Goal: Navigation & Orientation: Find specific page/section

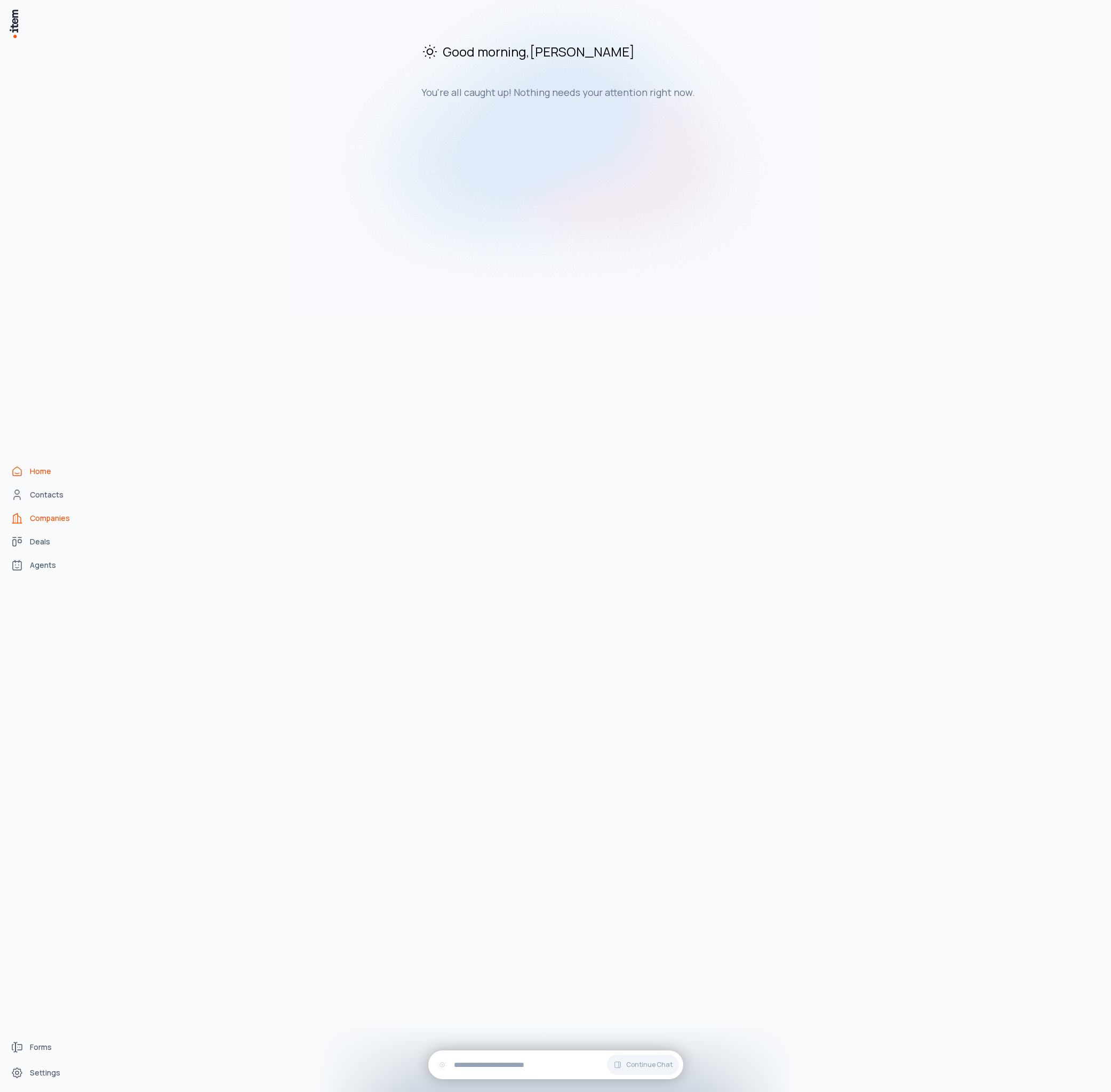
click at [65, 522] on span "Companies" at bounding box center [50, 518] width 40 height 11
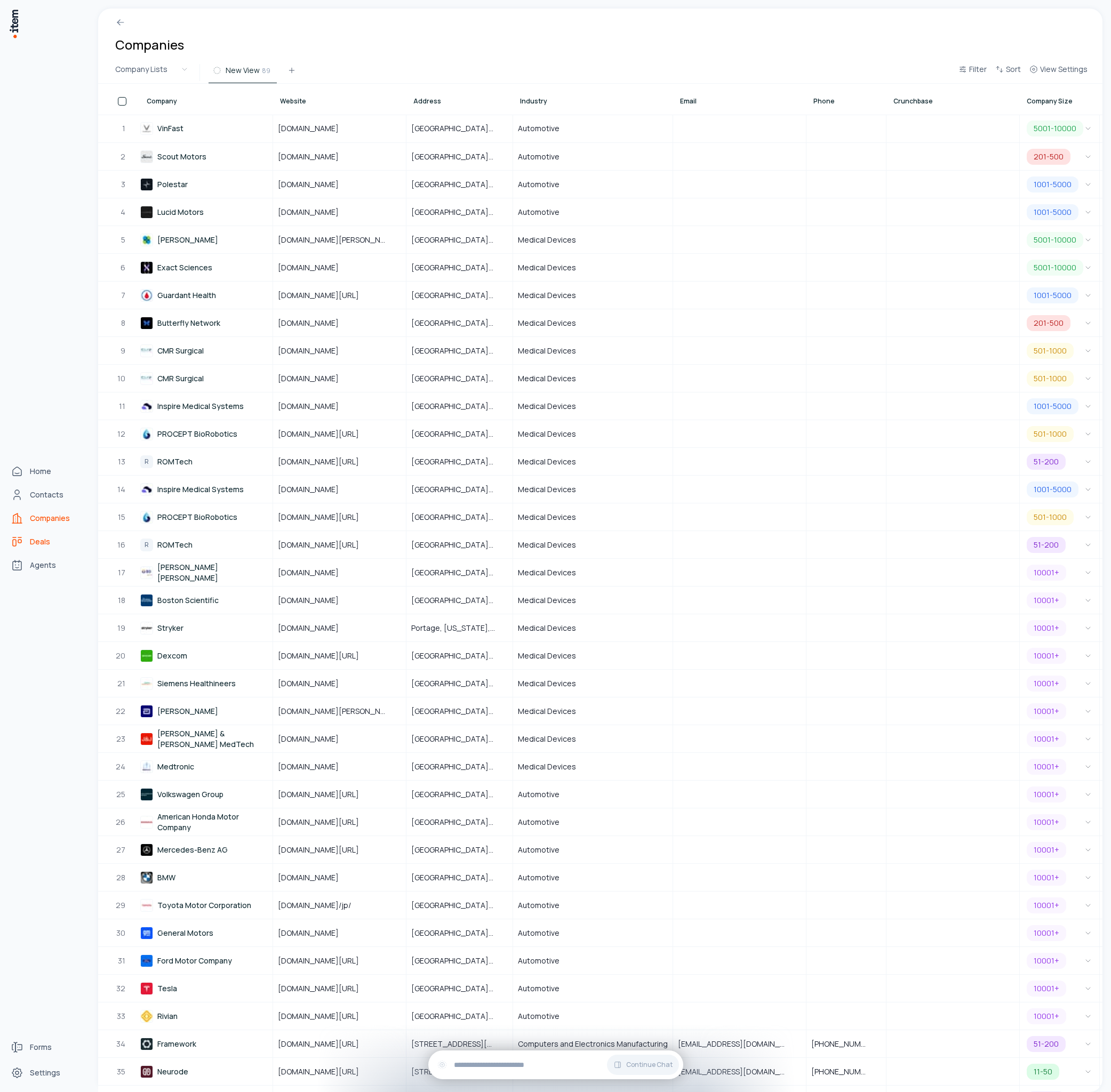
click at [49, 542] on span "Deals" at bounding box center [40, 542] width 21 height 11
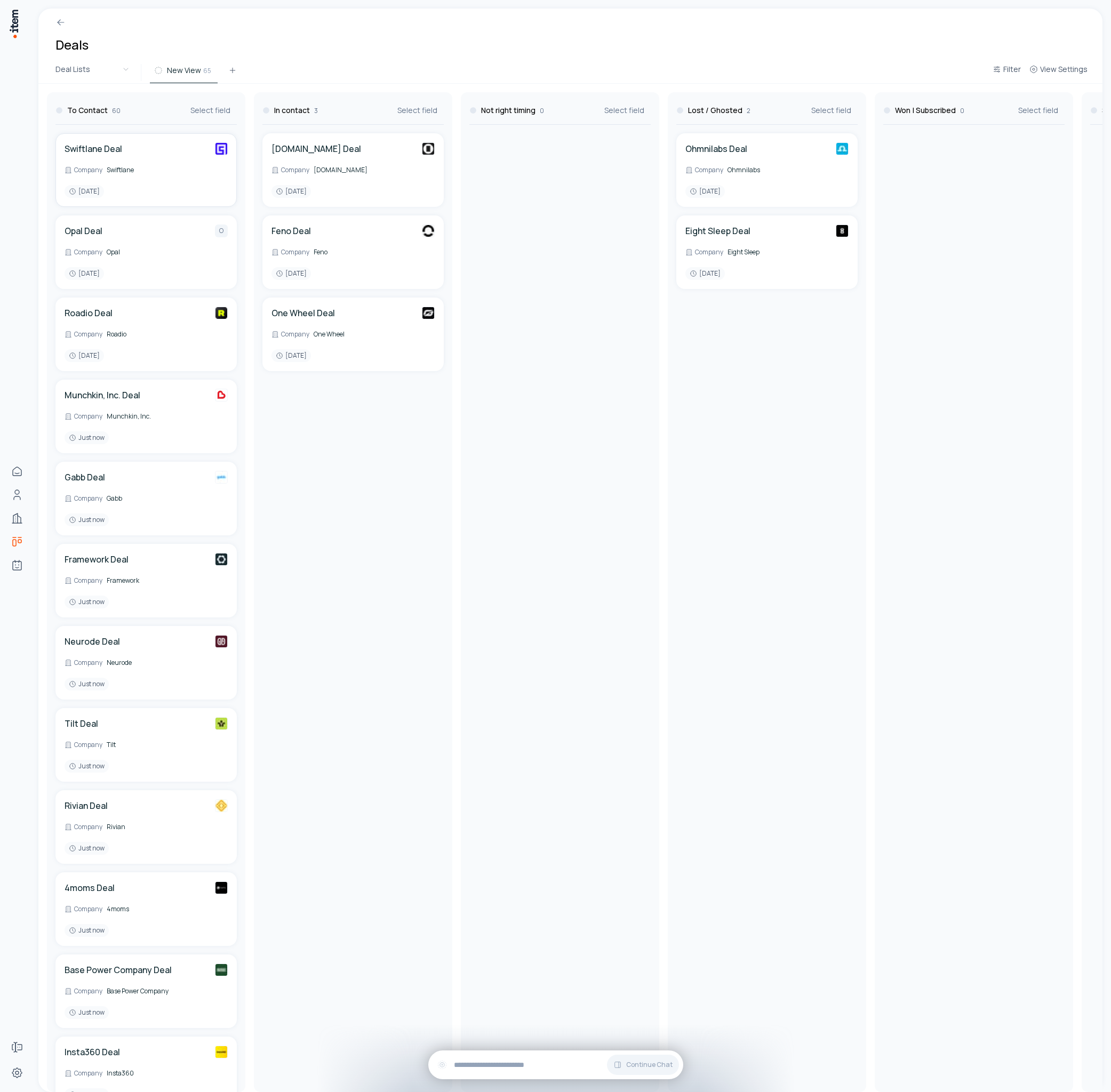
click at [217, 147] on div "To Contact 60 Select field Swiftlane Deal Company Swiftlane [DATE] Opal Deal O …" at bounding box center [1077, 588] width 2078 height 1009
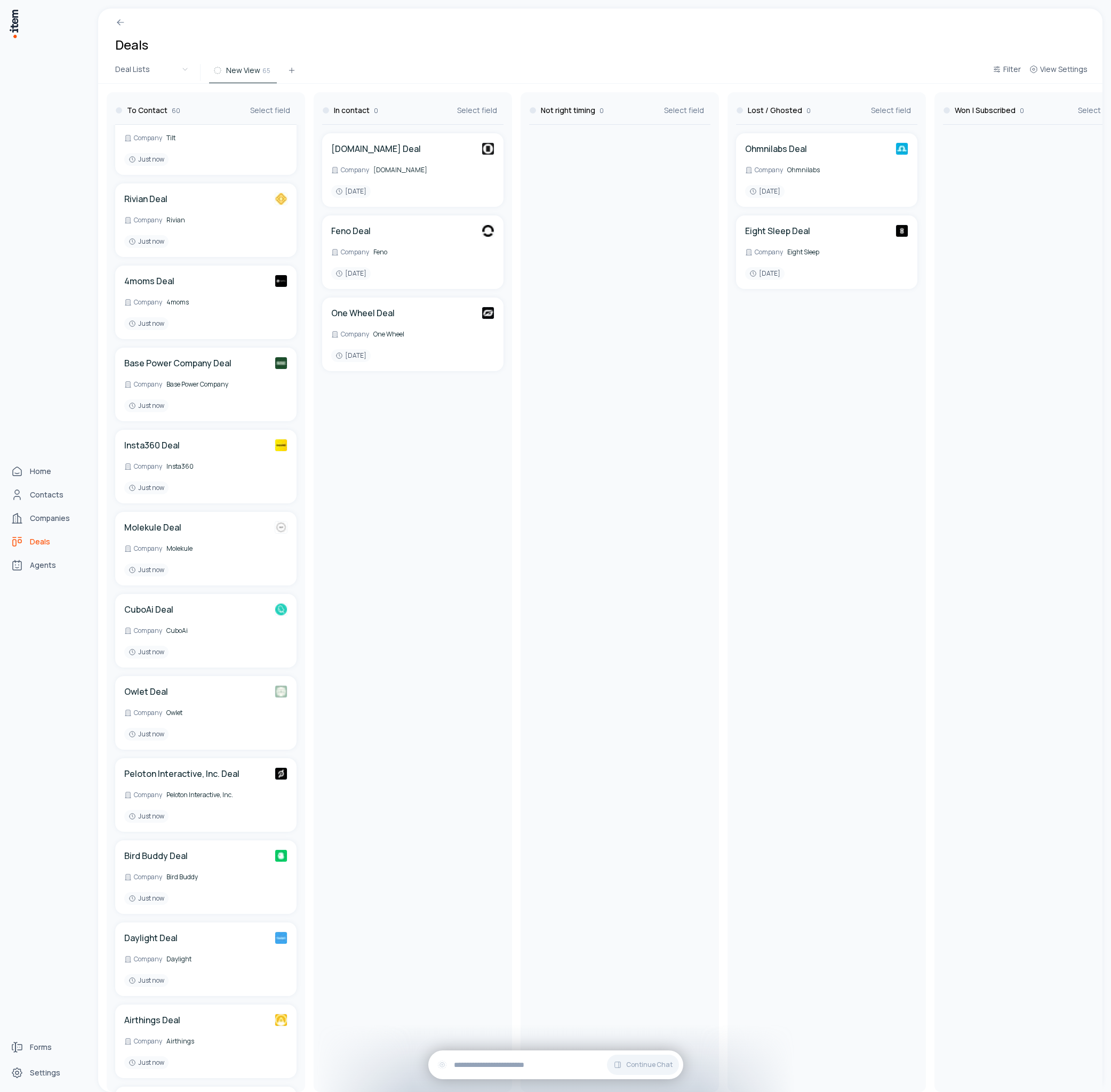
scroll to position [607, 0]
click at [55, 513] on span "Companies" at bounding box center [50, 518] width 40 height 11
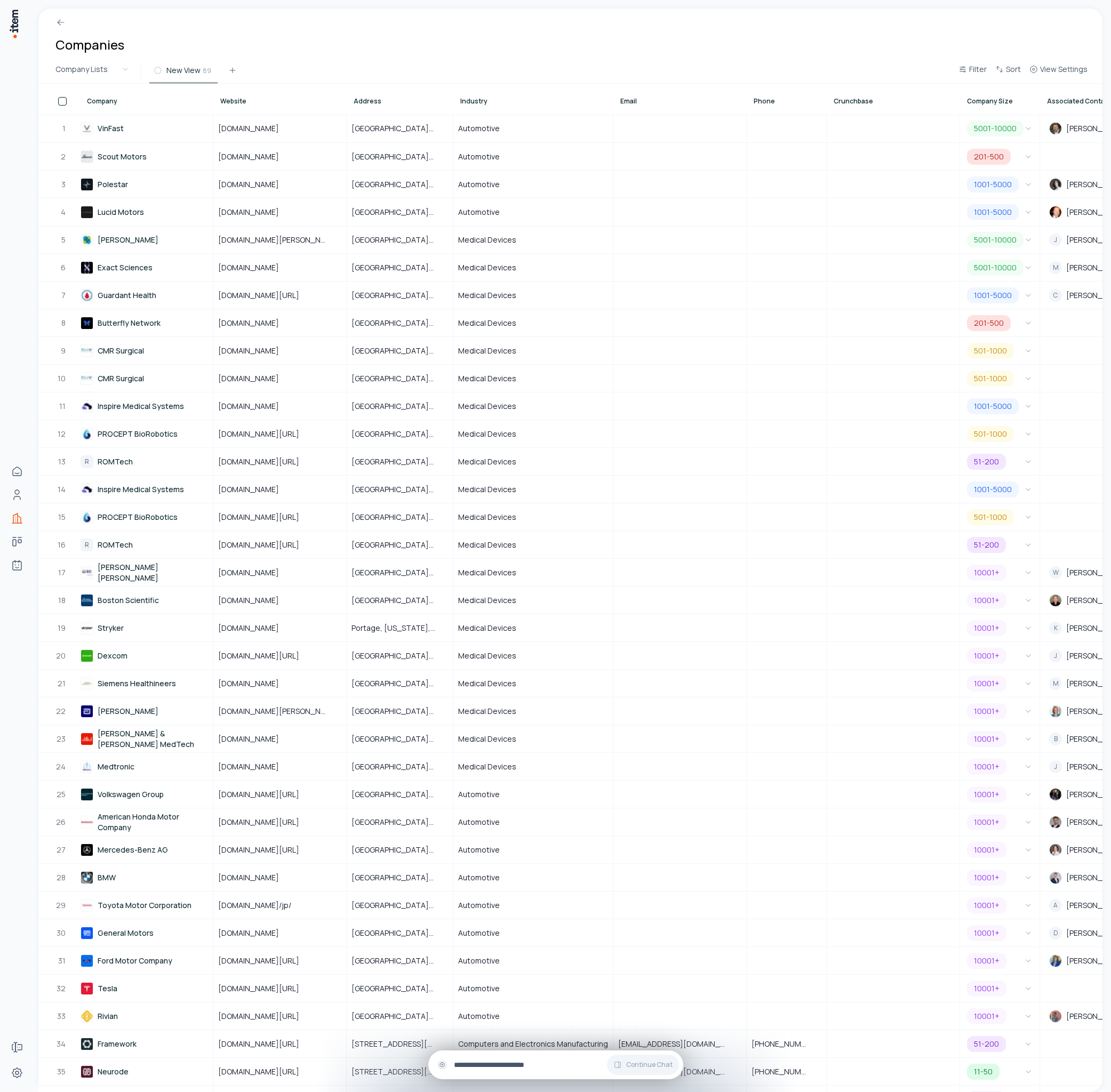
click at [549, 1062] on input "text" at bounding box center [564, 1064] width 221 height 11
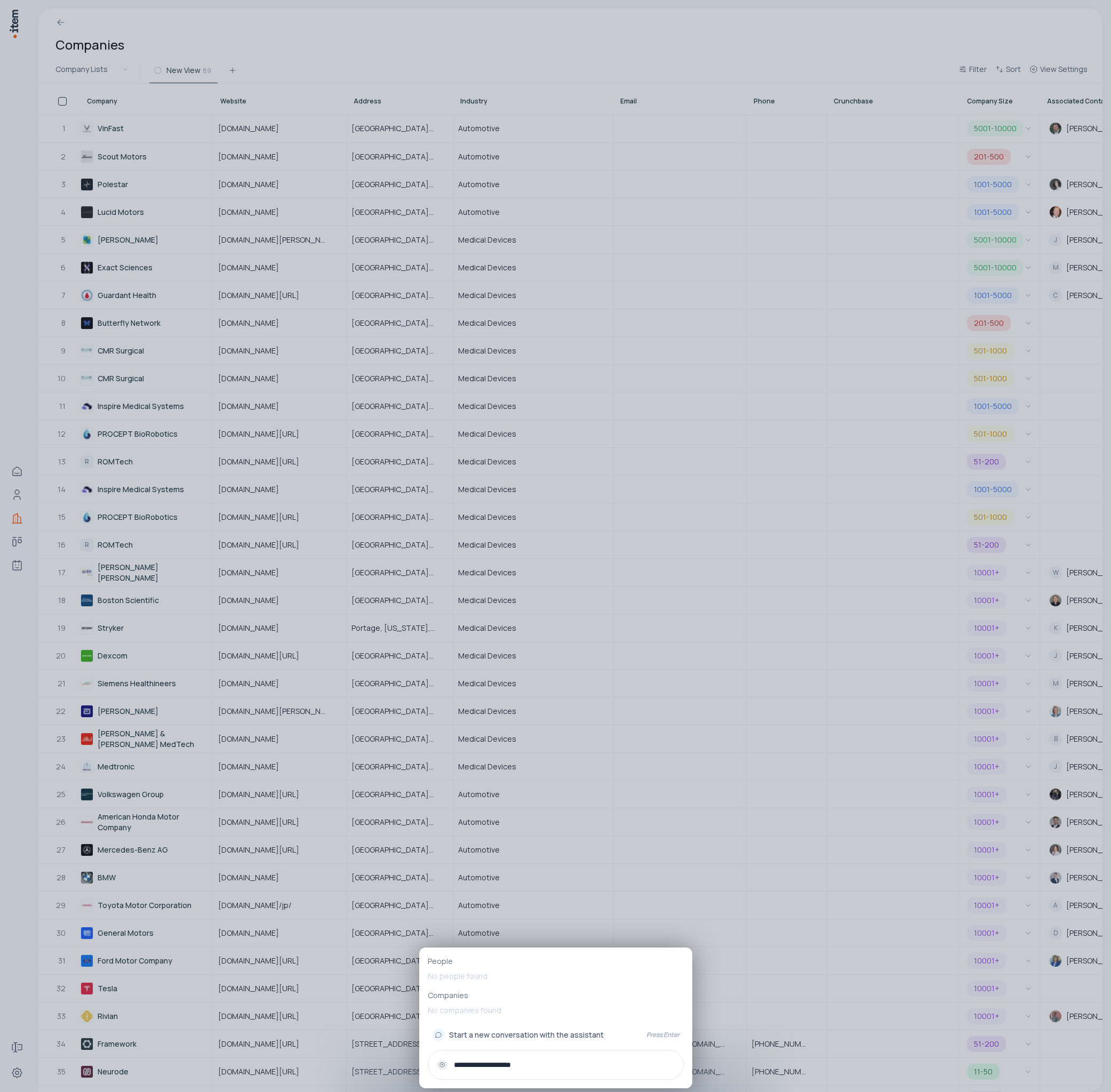
type input "**********"
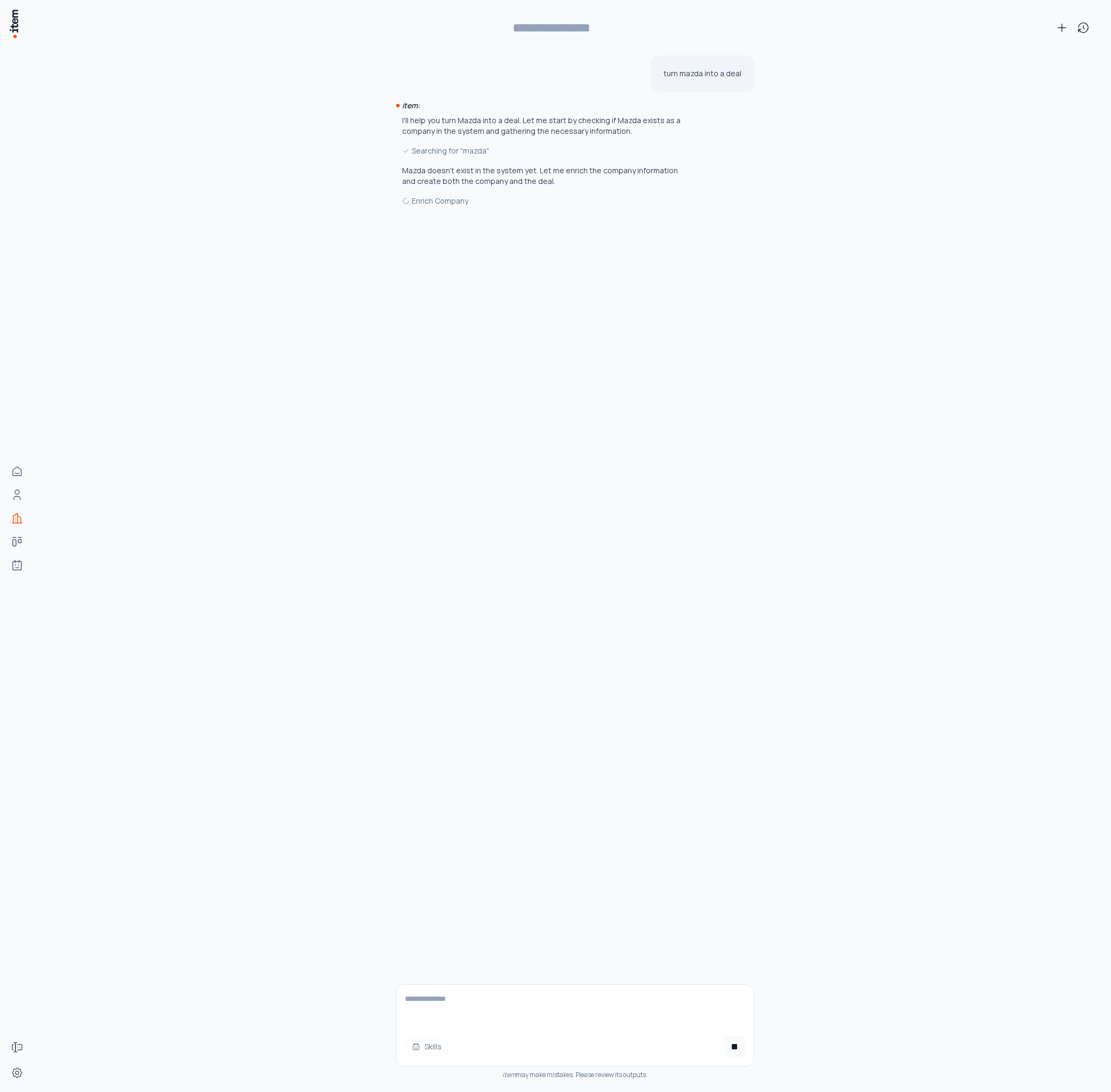
click at [449, 206] on div "Enrich Company" at bounding box center [546, 201] width 288 height 11
click at [449, 203] on div "Enrich Company" at bounding box center [546, 201] width 288 height 11
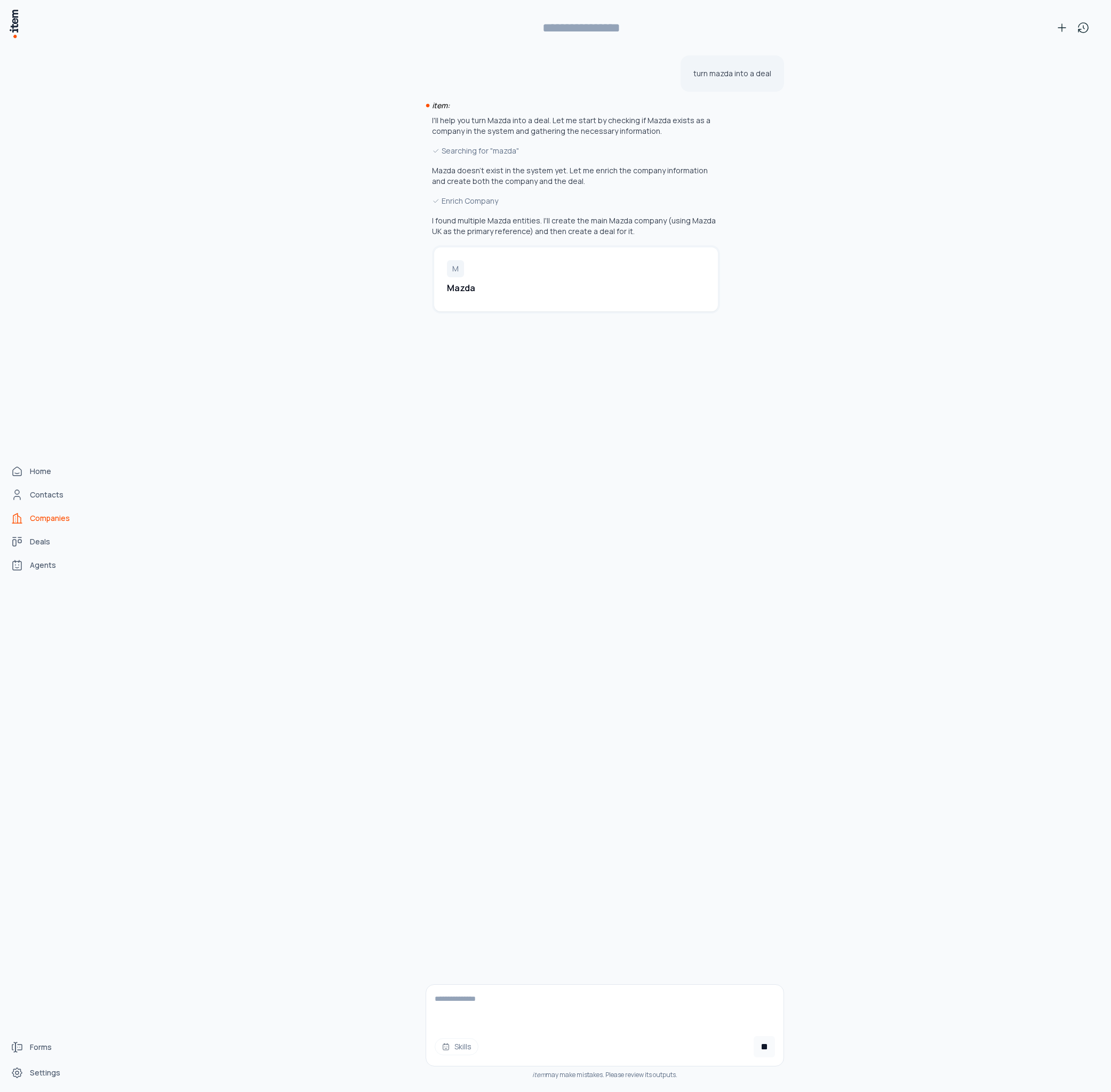
click at [52, 522] on span "Companies" at bounding box center [50, 518] width 40 height 11
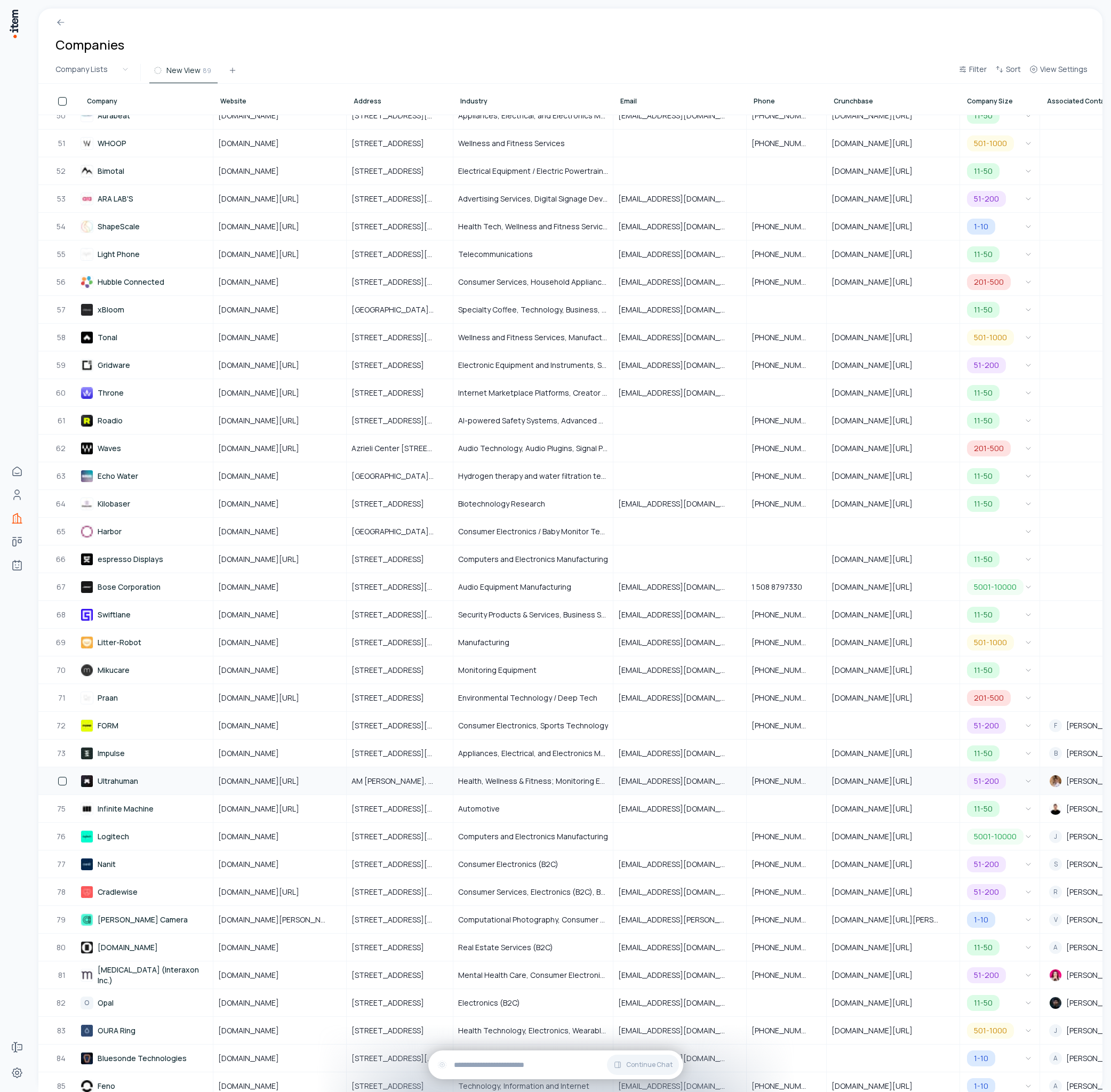
scroll to position [1347, 0]
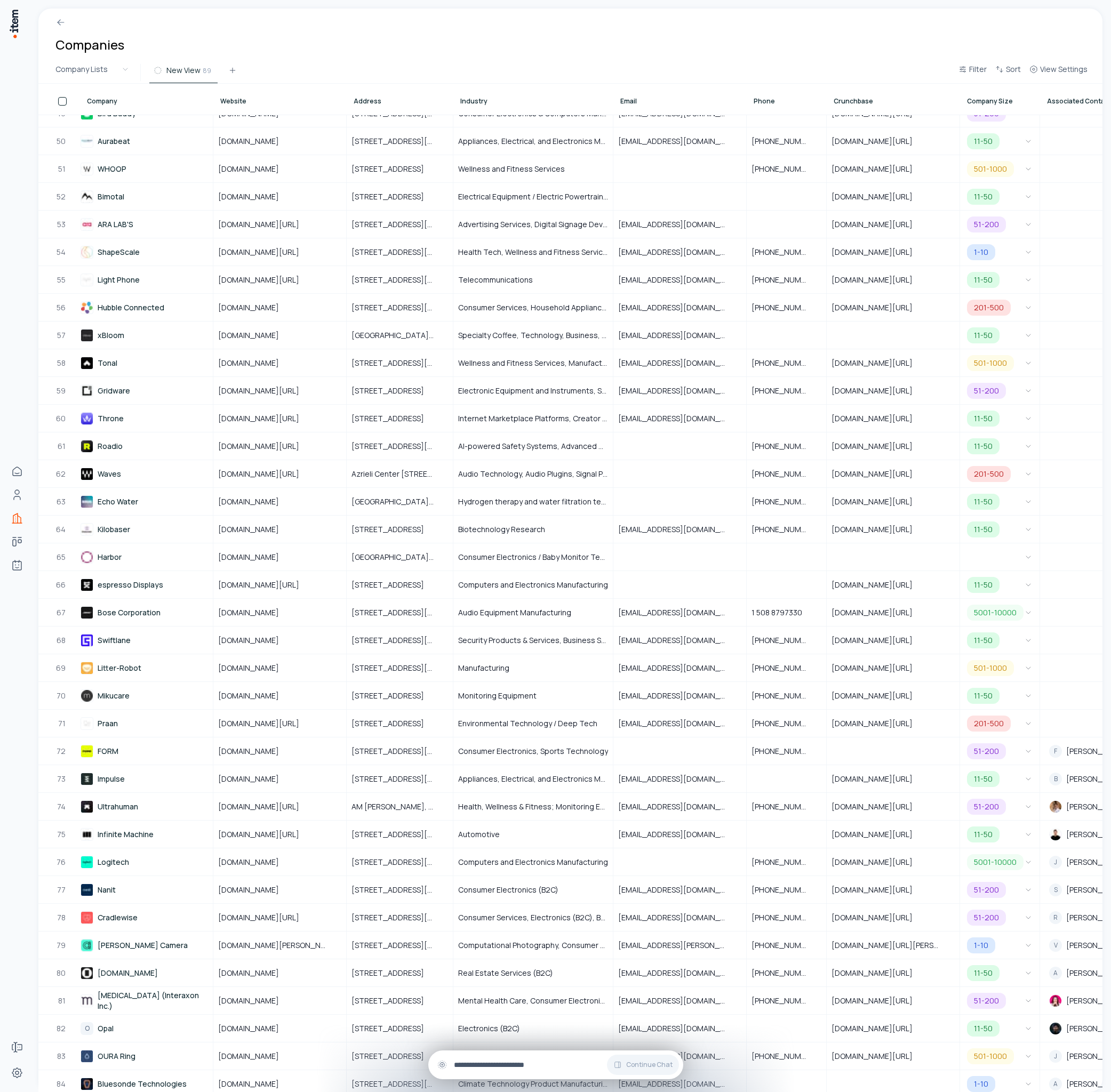
click at [534, 1060] on input "text" at bounding box center [564, 1064] width 221 height 11
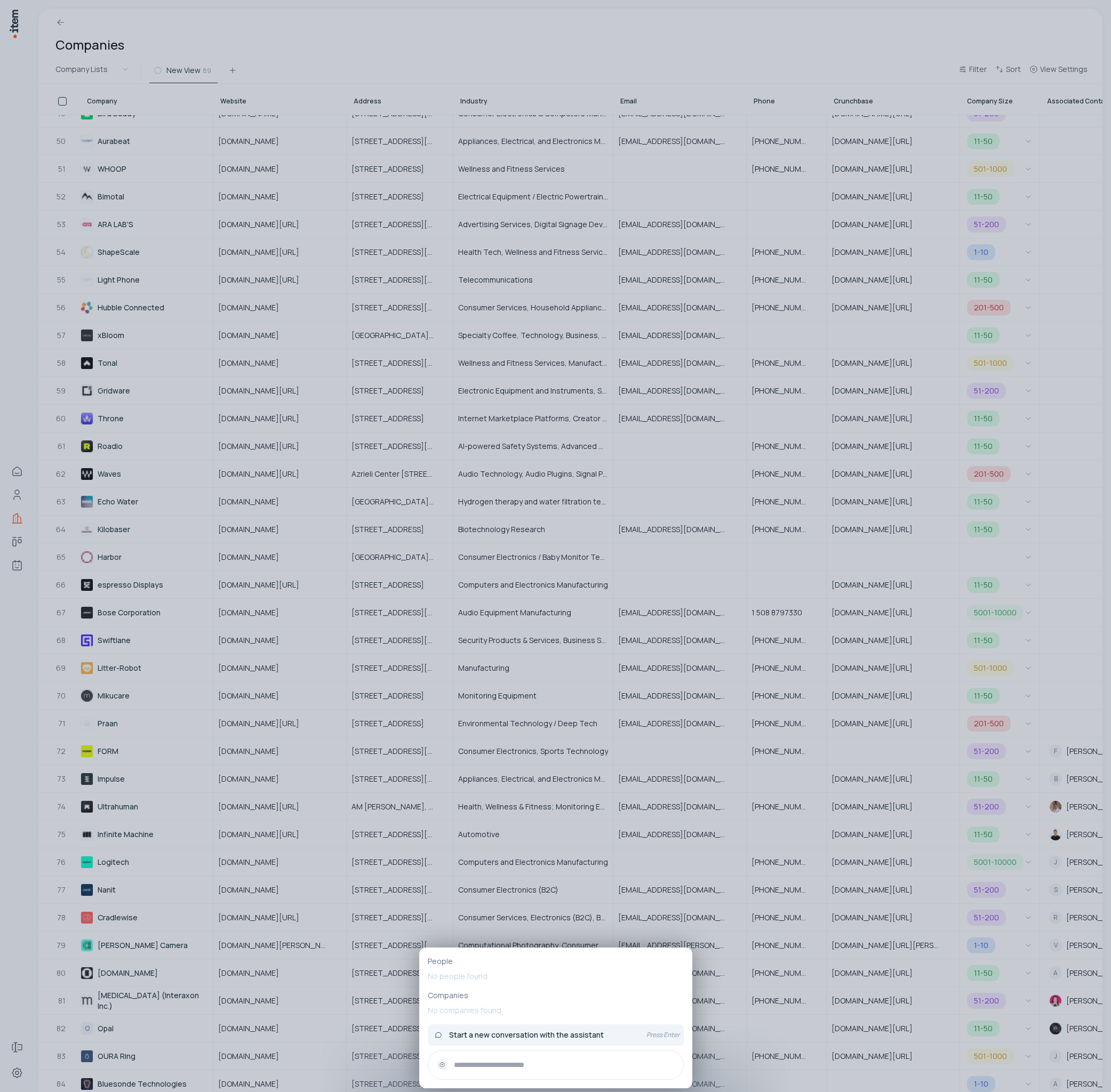
click at [512, 1044] on button "Start a new conversation with the assistant Press Enter" at bounding box center [555, 1035] width 256 height 21
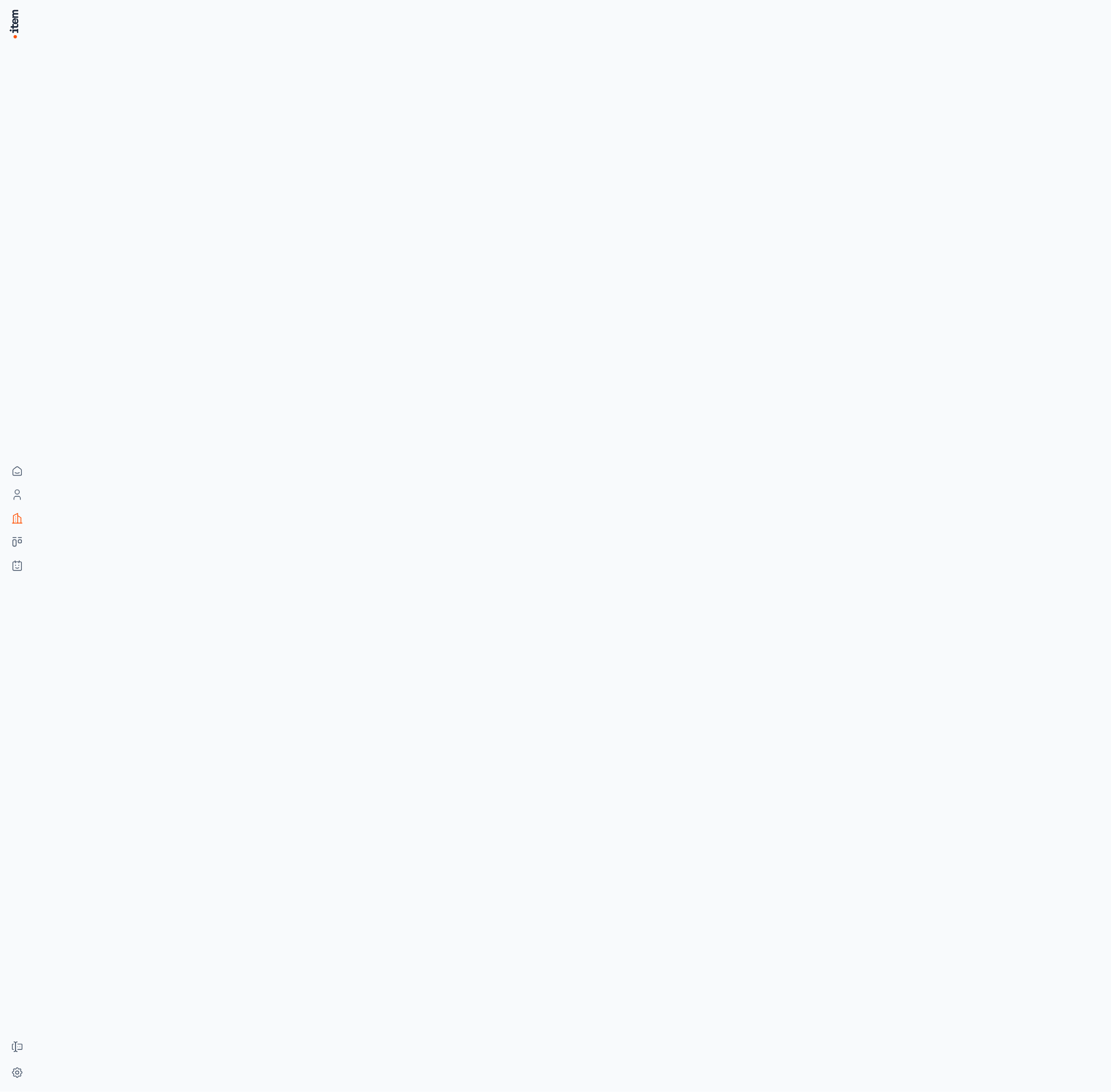
scroll to position [0, 0]
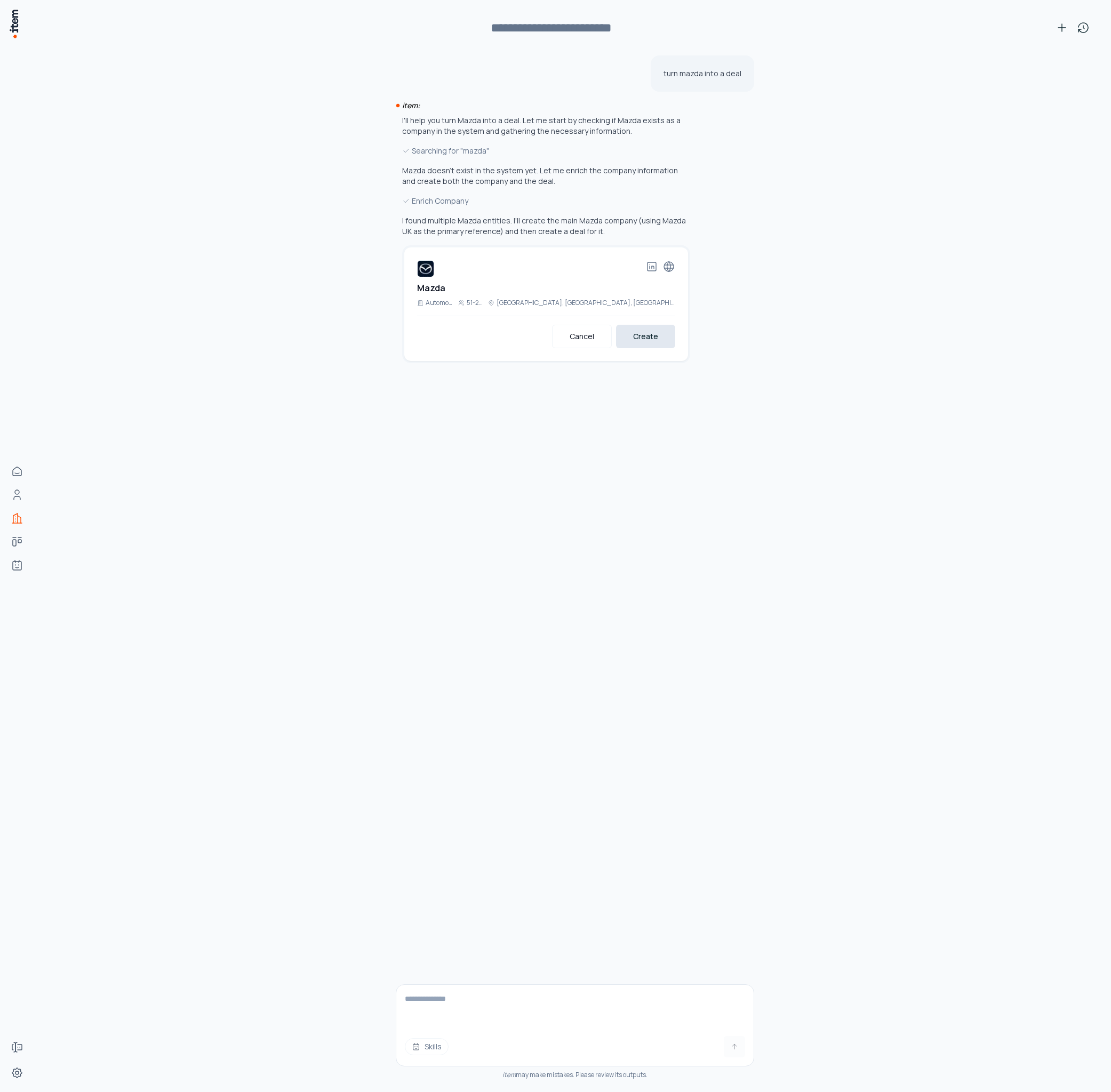
click at [656, 333] on button "Create" at bounding box center [646, 336] width 59 height 24
click at [643, 593] on button "Create Deal" at bounding box center [636, 585] width 77 height 24
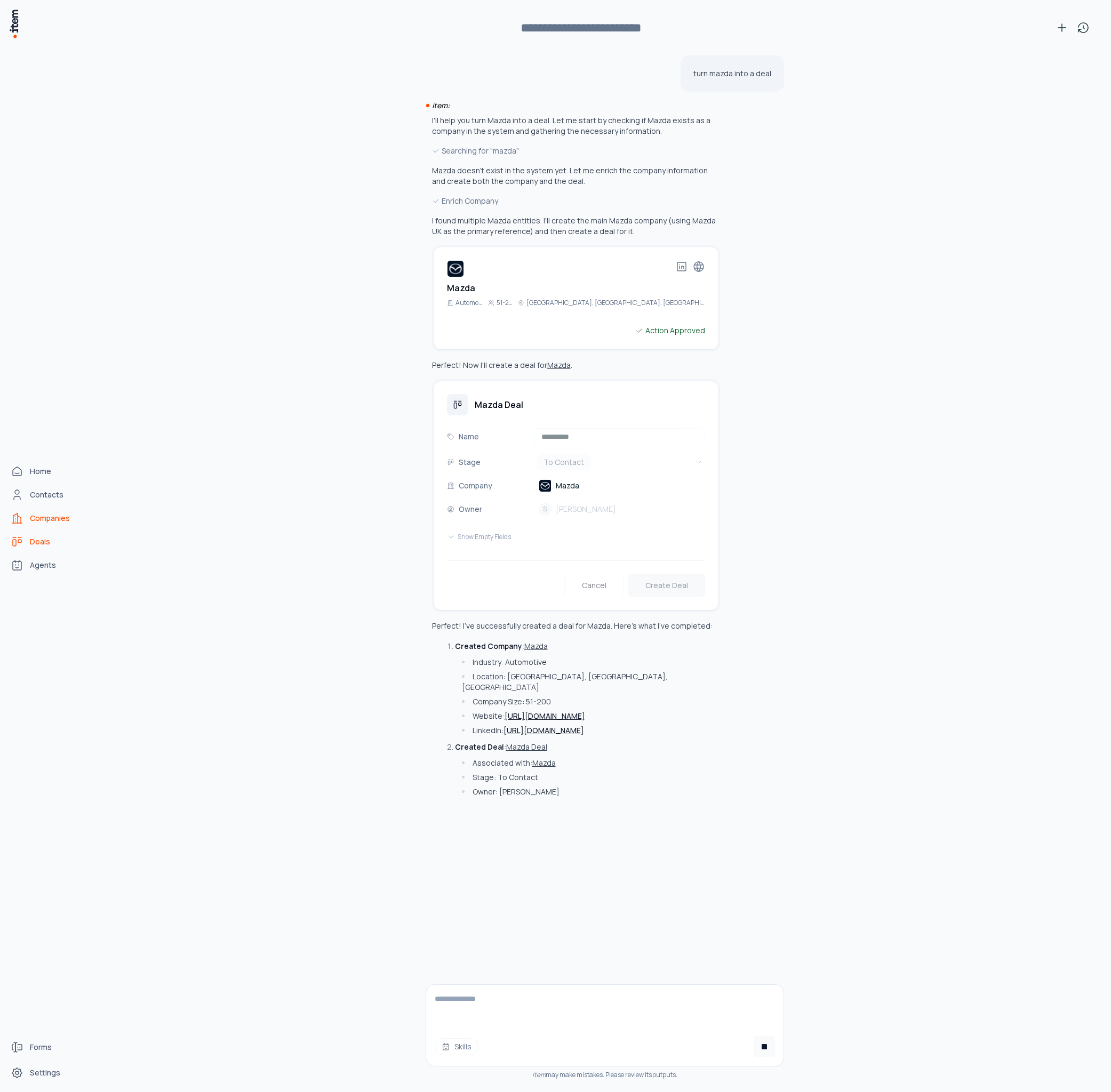
click at [47, 544] on span "Deals" at bounding box center [40, 542] width 21 height 11
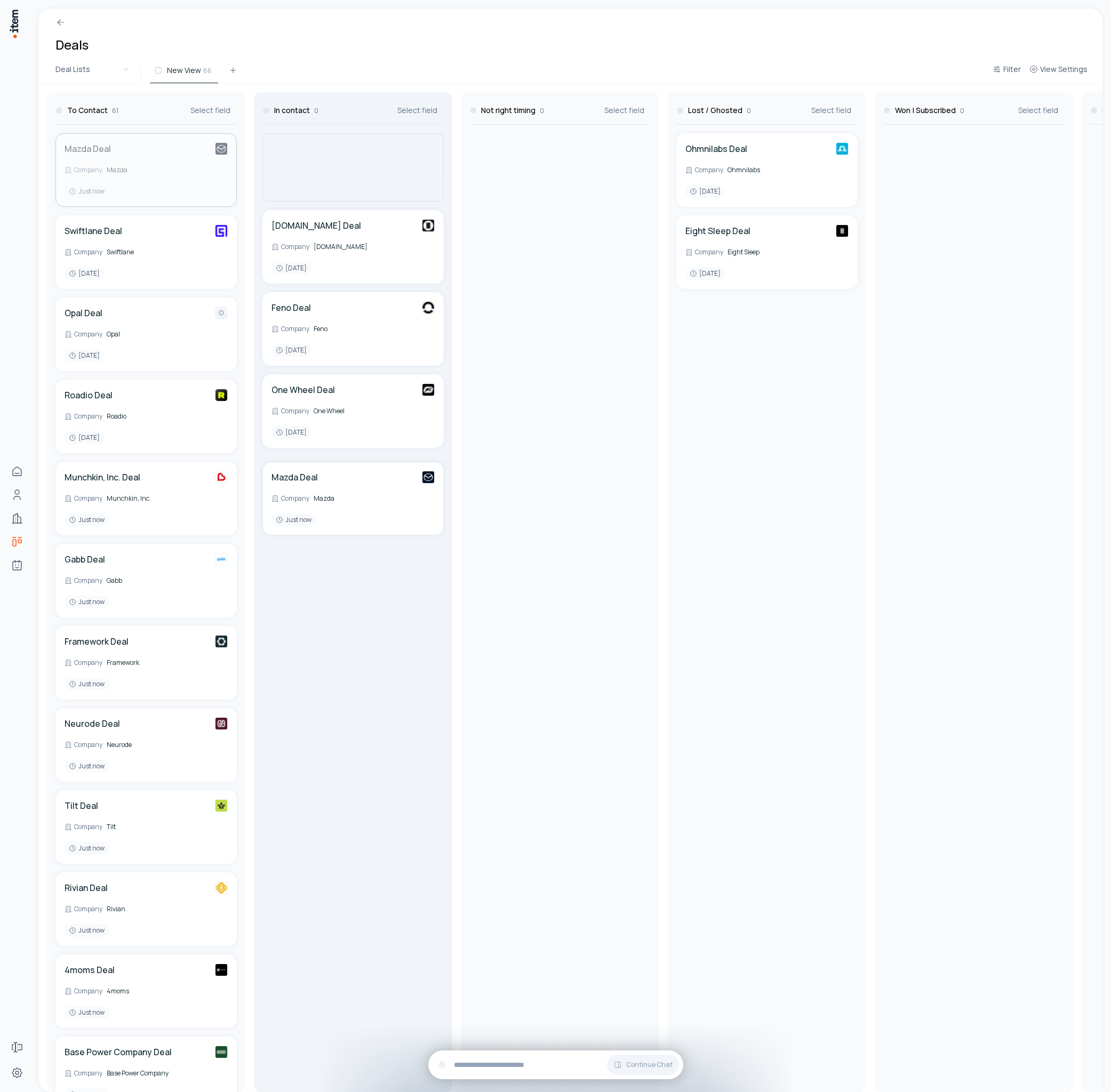
drag, startPoint x: 151, startPoint y: 160, endPoint x: 367, endPoint y: 184, distance: 217.3
click at [367, 184] on div "To Contact 61 Select field Mazda Deal Company Mazda Just now Swiftlane Deal Com…" at bounding box center [1077, 588] width 2078 height 1009
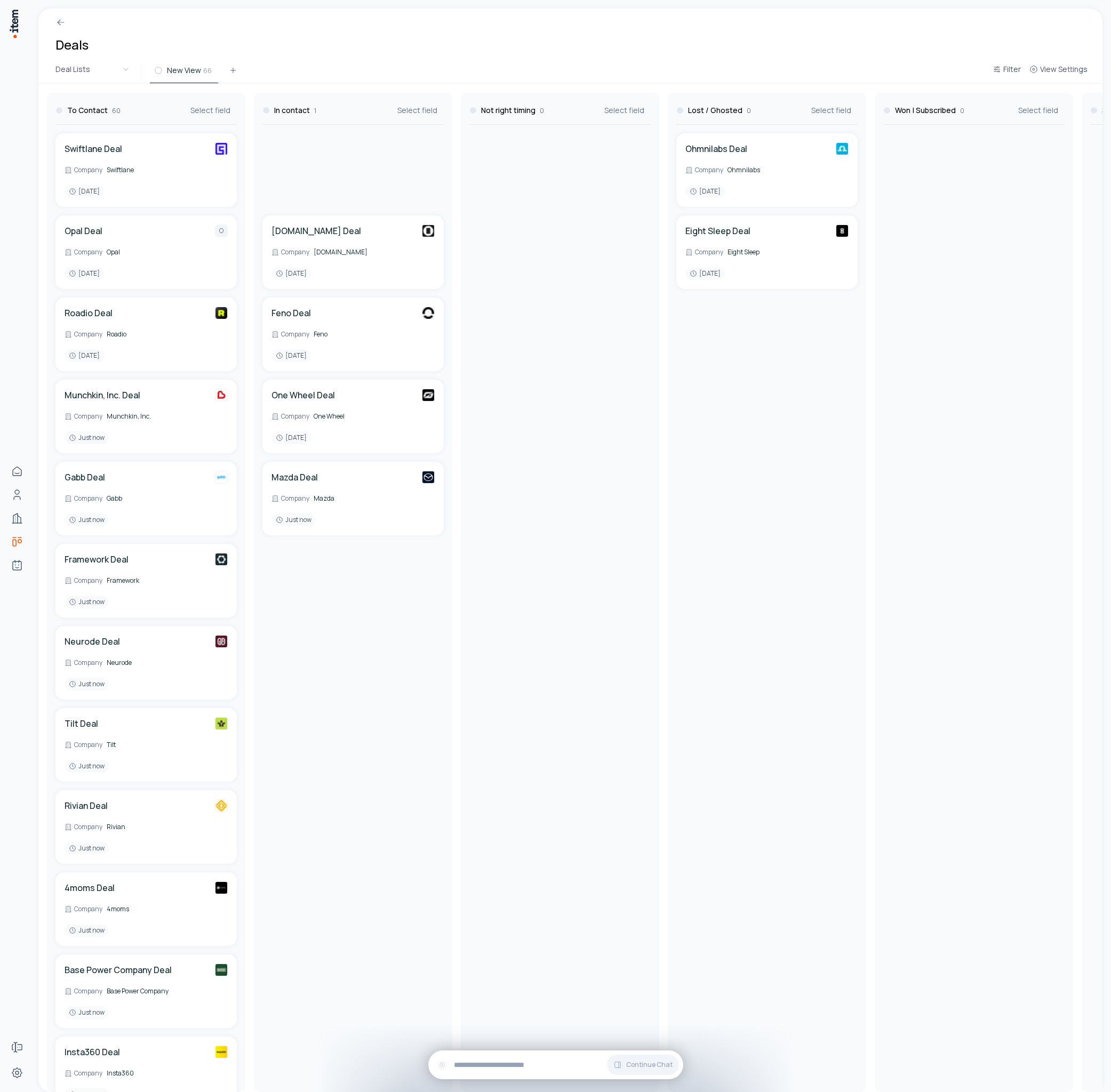
click at [375, 694] on div "Mazda Deal Company Mazda Just now [DOMAIN_NAME] Deal Company [DOMAIN_NAME] [DAT…" at bounding box center [353, 608] width 190 height 967
click at [124, 245] on div "Opal Deal O Company Opal [DATE]" at bounding box center [146, 252] width 163 height 56
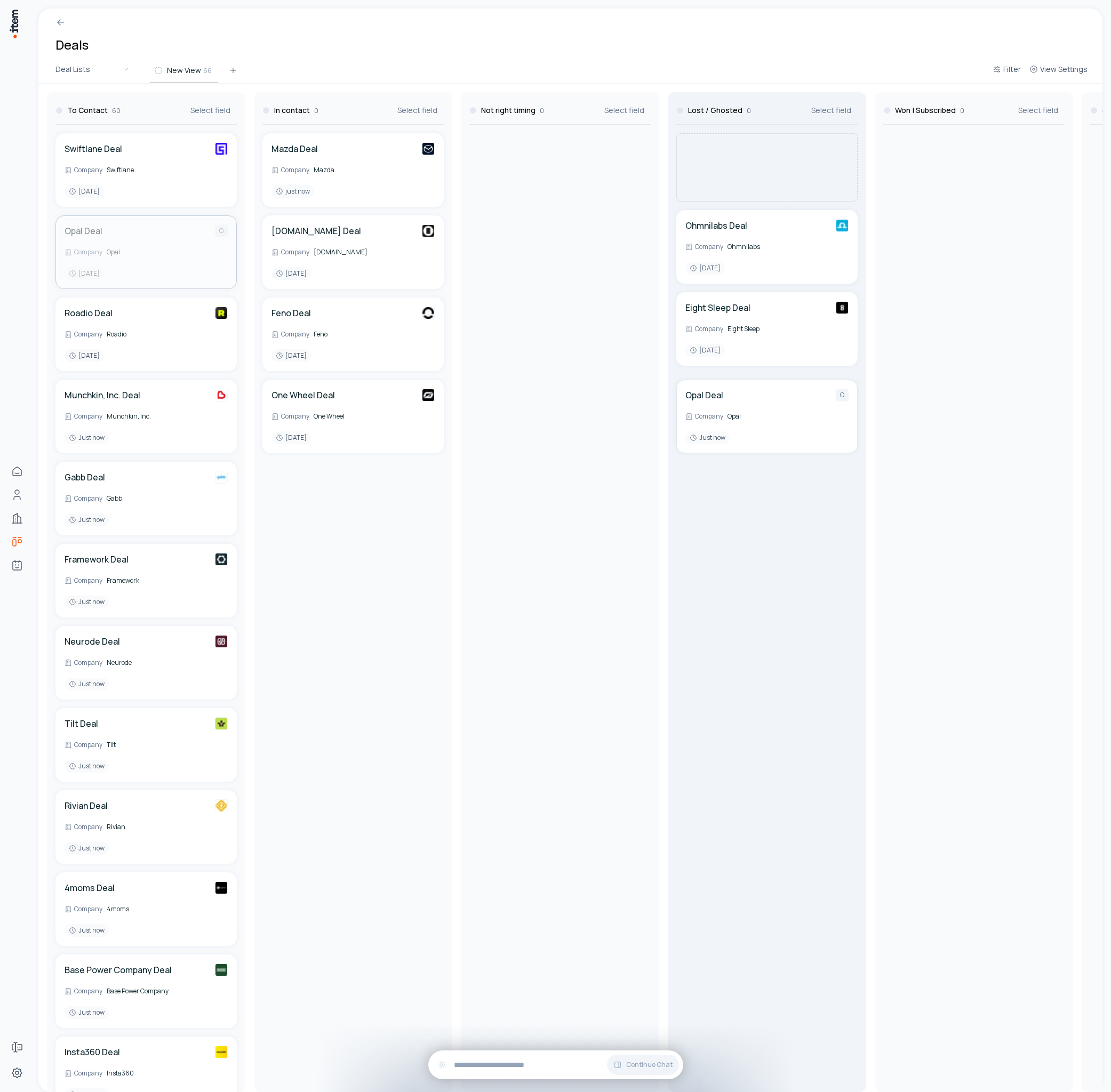
drag, startPoint x: 119, startPoint y: 236, endPoint x: 825, endPoint y: 361, distance: 717.0
click at [826, 361] on div "To Contact 60 Select field Swiftlane Deal Company Swiftlane [DATE] Opal Deal O …" at bounding box center [1077, 588] width 2078 height 1009
click at [151, 184] on div "Swiftlane Deal Company Swiftlane [DATE]" at bounding box center [146, 170] width 163 height 56
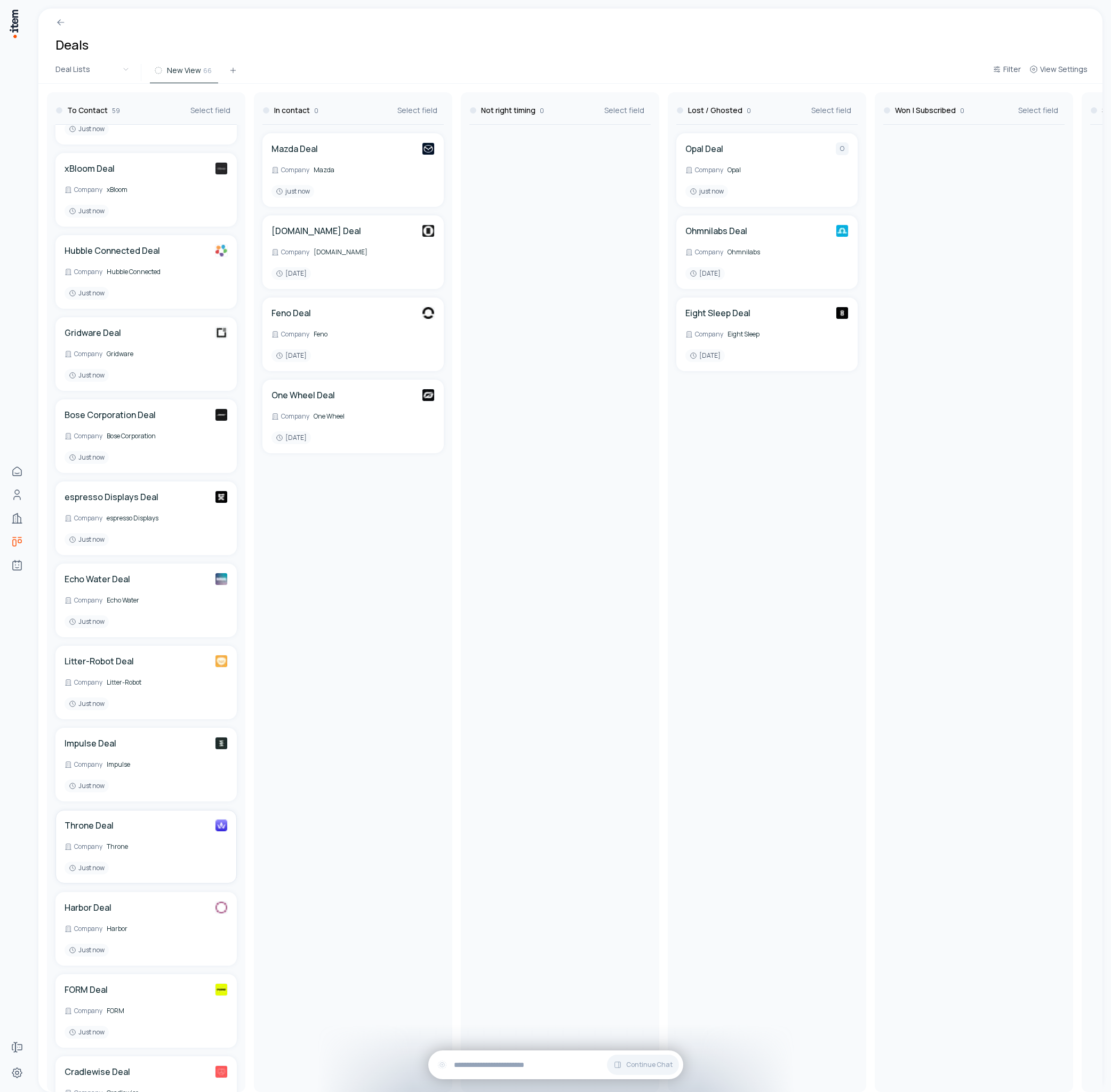
scroll to position [2018, 0]
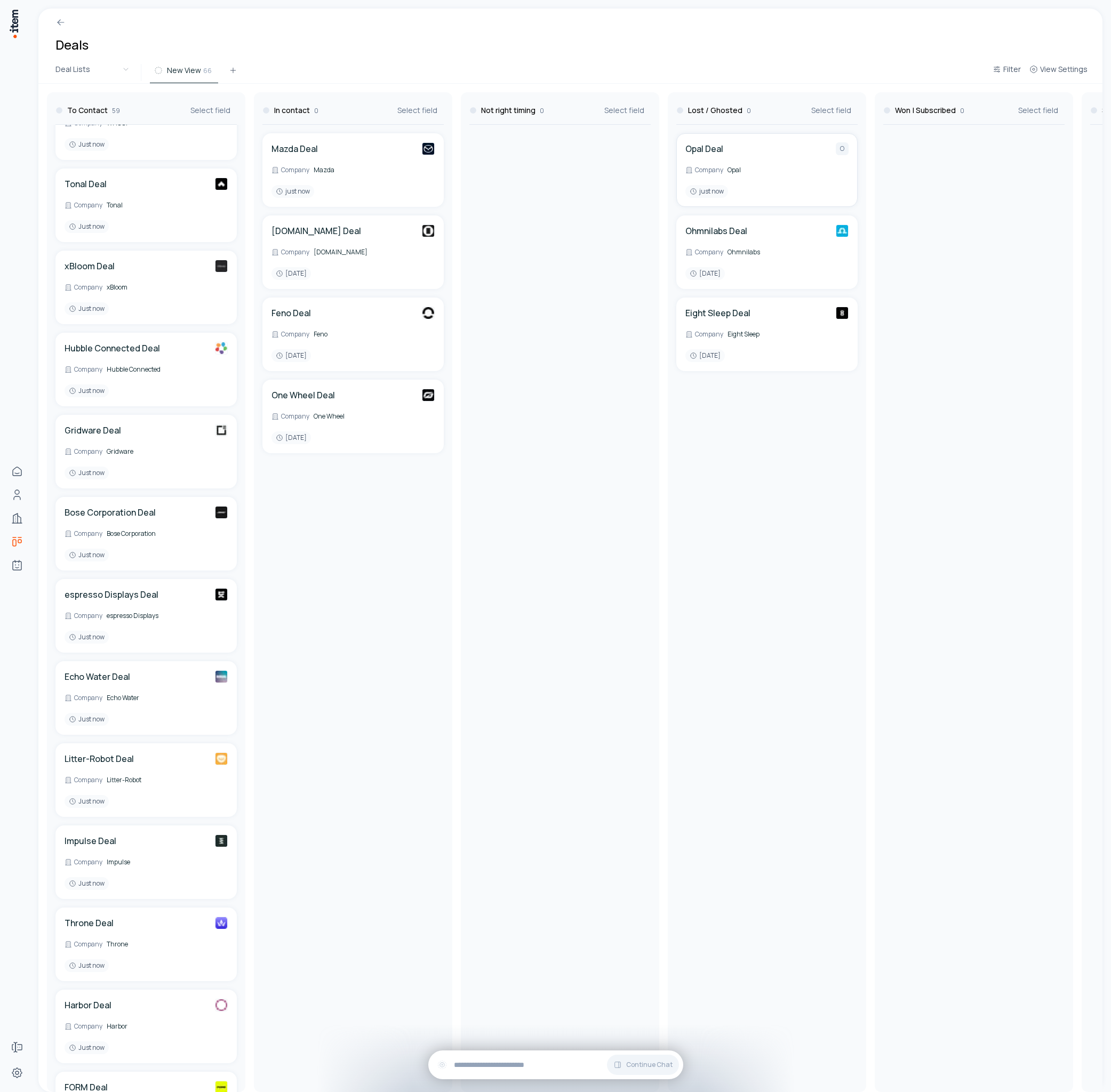
click at [807, 120] on div "Lost / Ghosted 0 Select field" at bounding box center [767, 109] width 181 height 33
drag, startPoint x: 789, startPoint y: 139, endPoint x: 693, endPoint y: 138, distance: 96.0
click at [693, 138] on div "Opal Deal O Company Opal just now" at bounding box center [767, 170] width 181 height 74
click at [557, 259] on div at bounding box center [560, 608] width 190 height 967
click at [706, 138] on div "Opal Deal O Company Opal just now" at bounding box center [767, 170] width 181 height 74
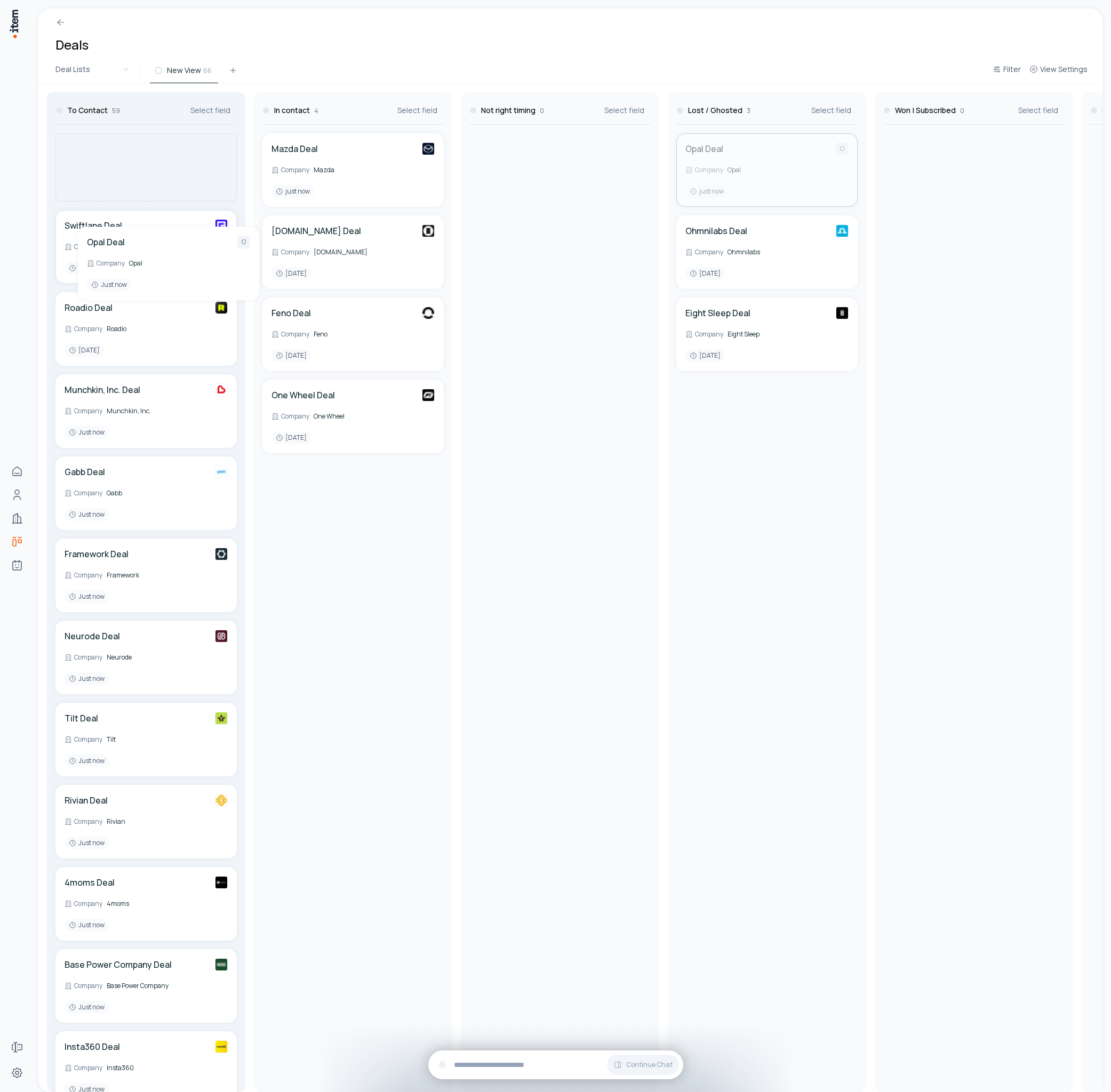
drag, startPoint x: 715, startPoint y: 152, endPoint x: 132, endPoint y: 241, distance: 589.8
click at [133, 247] on div "To Contact 59 Select field Swiftlane Deal Company Swiftlane 1 day ago Roadio De…" at bounding box center [1077, 588] width 2078 height 1009
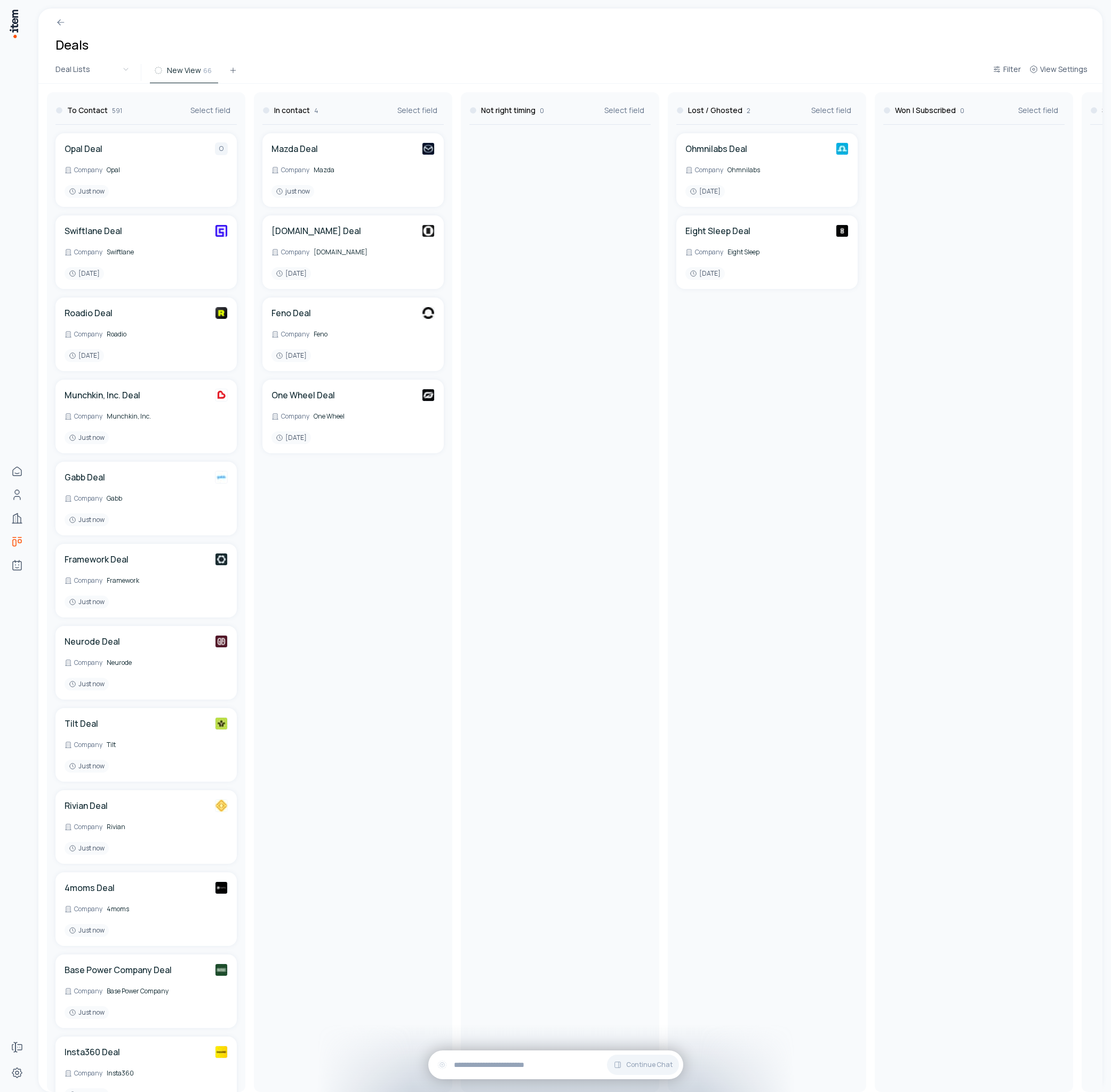
click at [616, 291] on div at bounding box center [560, 608] width 190 height 967
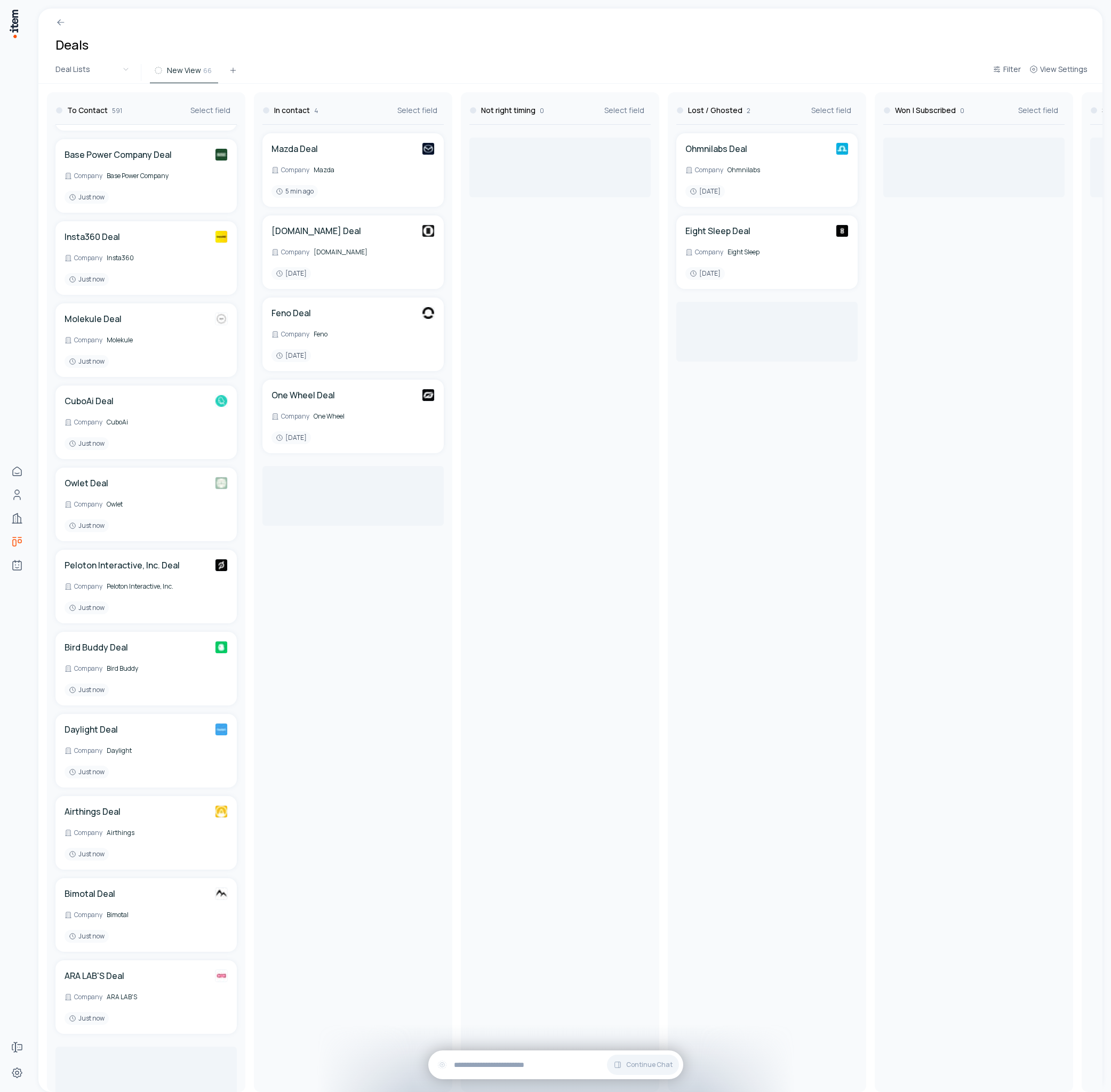
scroll to position [837, 0]
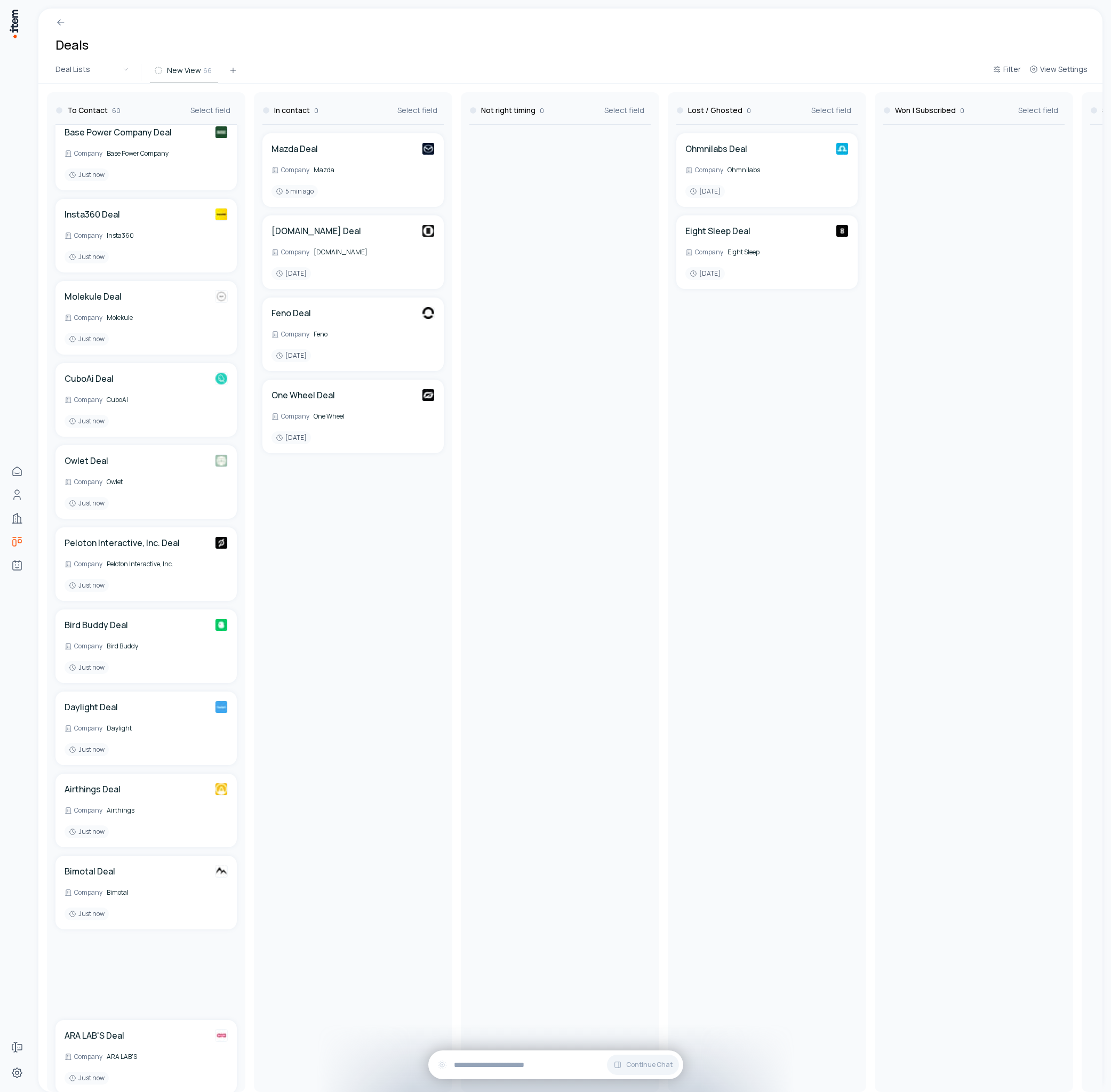
click at [512, 620] on div at bounding box center [560, 608] width 190 height 967
